Goal: Transaction & Acquisition: Purchase product/service

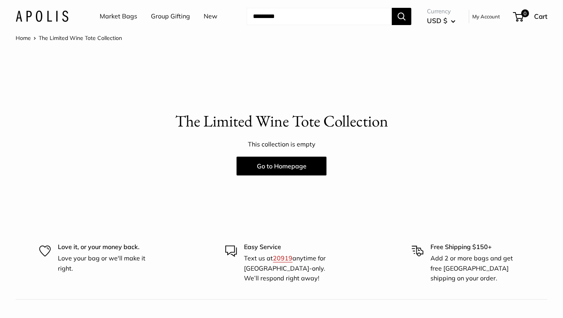
click at [117, 16] on link "Market Bags" at bounding box center [119, 17] width 38 height 12
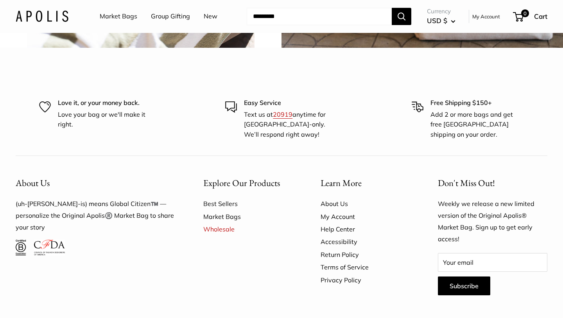
scroll to position [1941, 0]
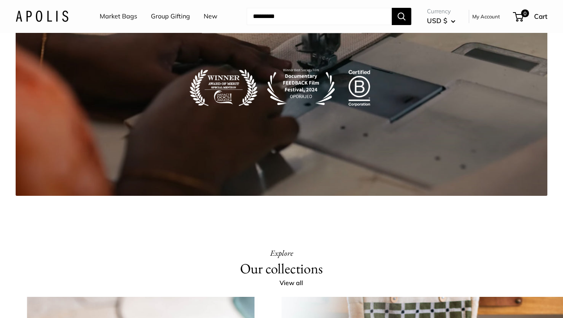
scroll to position [1377, 0]
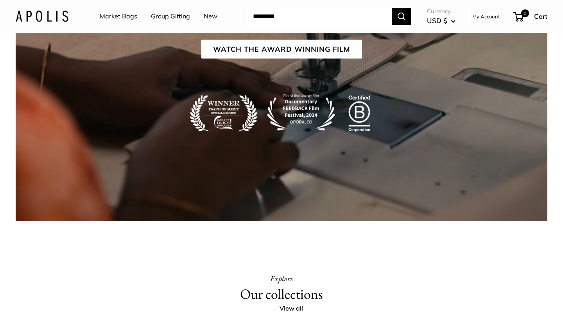
click at [166, 16] on link "Group Gifting" at bounding box center [170, 17] width 39 height 12
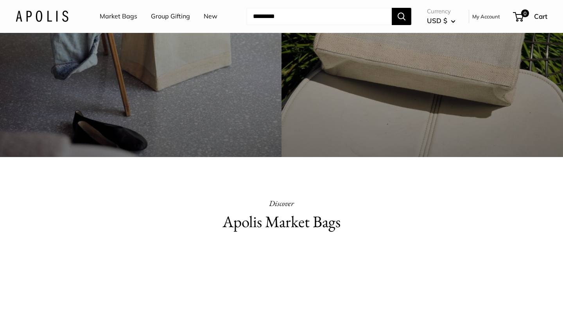
scroll to position [0, 0]
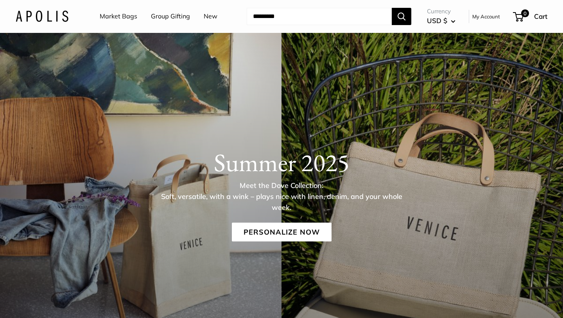
click at [118, 16] on link "Market Bags" at bounding box center [119, 17] width 38 height 12
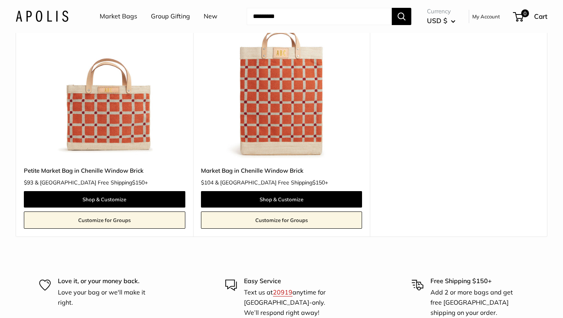
scroll to position [101, 0]
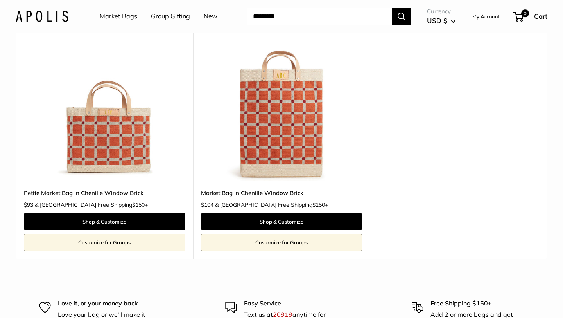
click at [0, 0] on img at bounding box center [0, 0] width 0 height 0
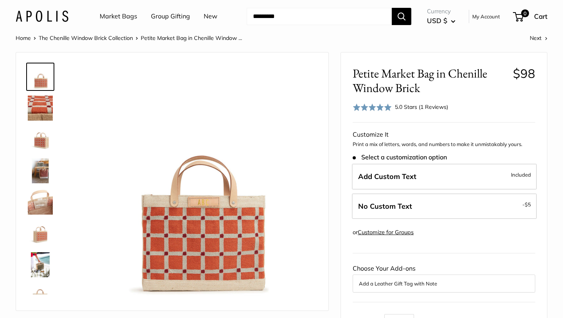
click at [42, 169] on img at bounding box center [40, 170] width 25 height 25
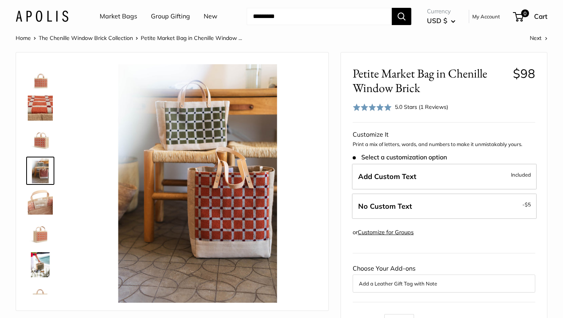
click at [45, 216] on div at bounding box center [44, 176] width 38 height 235
click at [38, 206] on img at bounding box center [40, 201] width 25 height 25
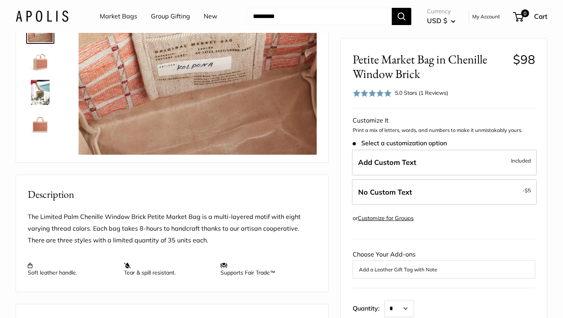
scroll to position [118, 0]
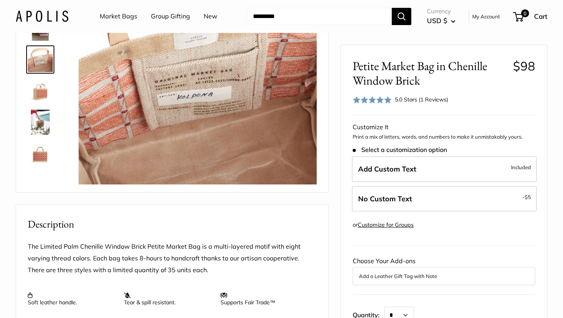
click at [41, 151] on img at bounding box center [40, 153] width 25 height 25
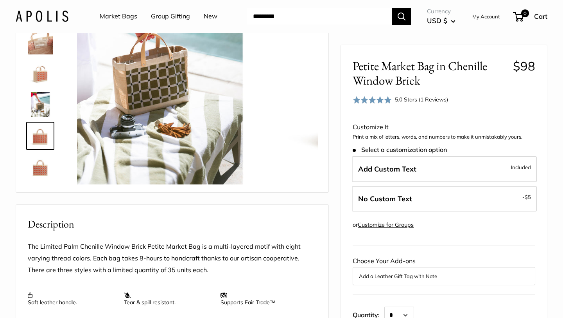
scroll to position [50, 0]
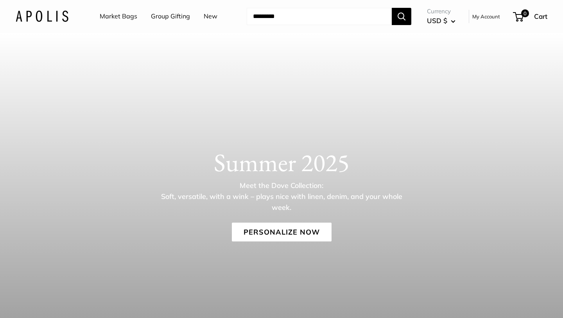
click at [118, 16] on link "Market Bags" at bounding box center [119, 17] width 38 height 12
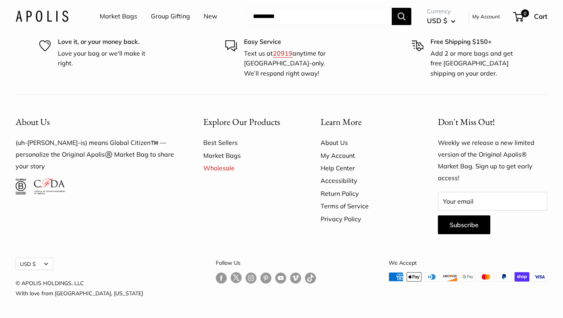
scroll to position [2234, 0]
click at [54, 178] on img at bounding box center [49, 186] width 31 height 16
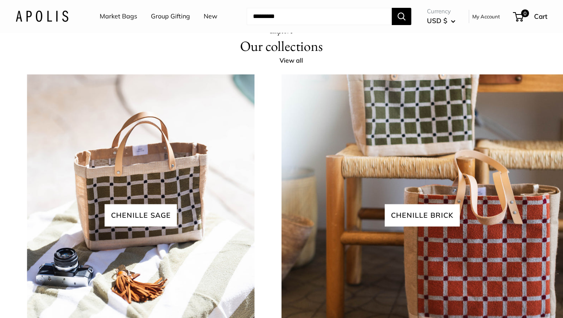
scroll to position [1447, 0]
